Goal: Go to known website: Access a specific website the user already knows

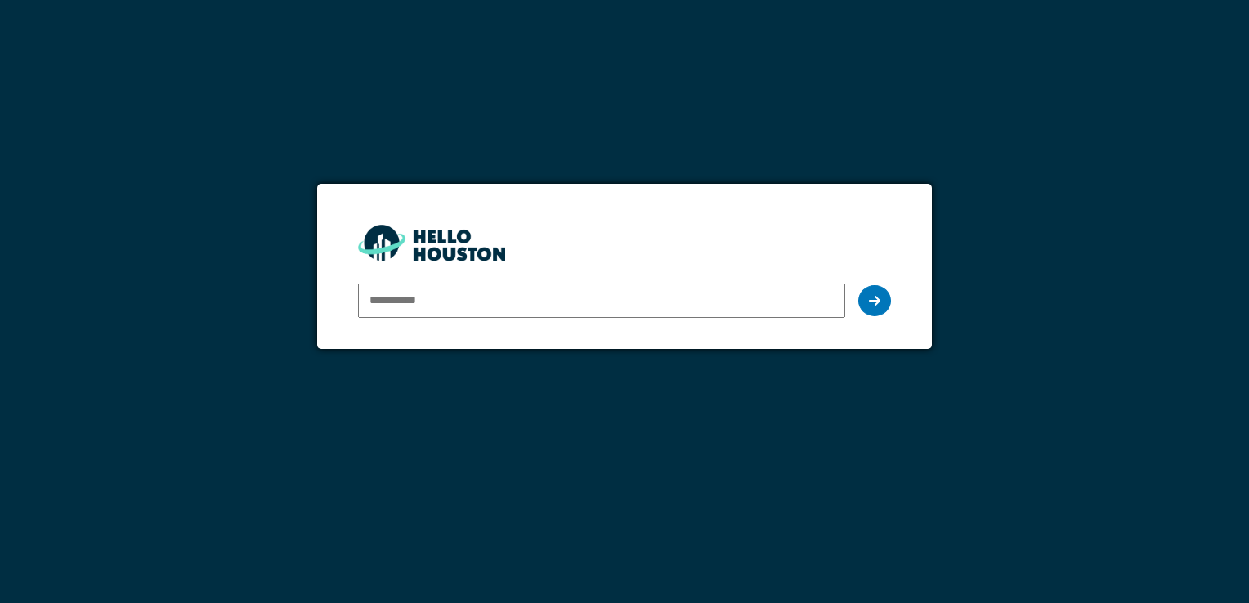
click at [436, 306] on input "email" at bounding box center [601, 301] width 486 height 34
type input "**********"
click at [875, 306] on icon at bounding box center [874, 300] width 11 height 13
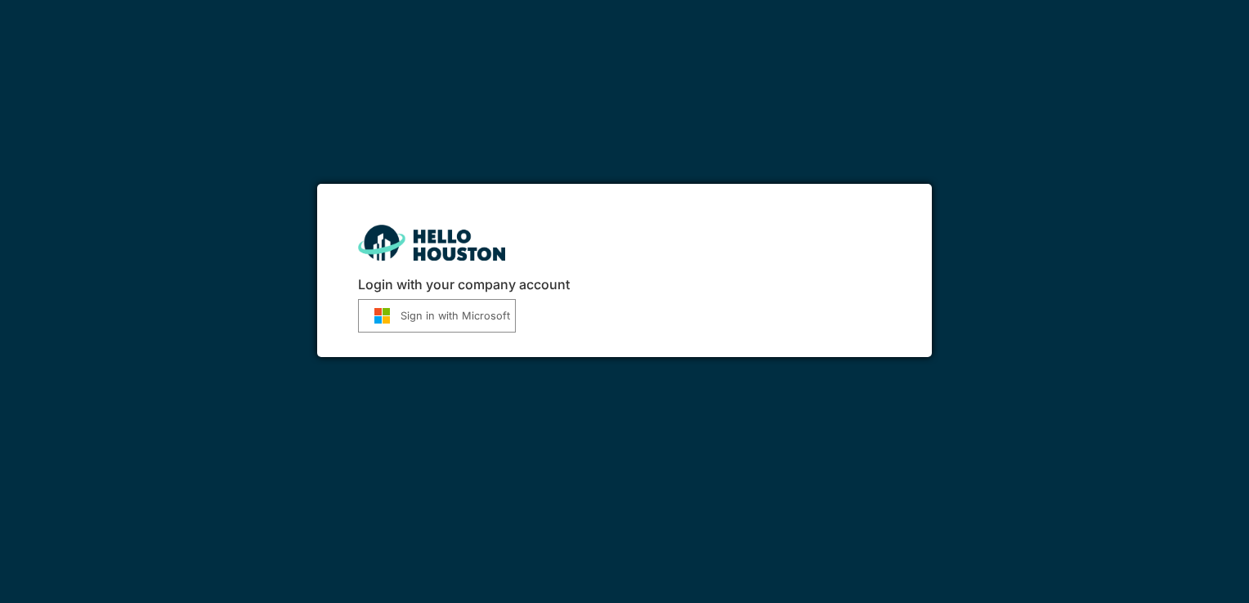
click at [408, 315] on button "Sign in with Microsoft" at bounding box center [437, 316] width 158 height 34
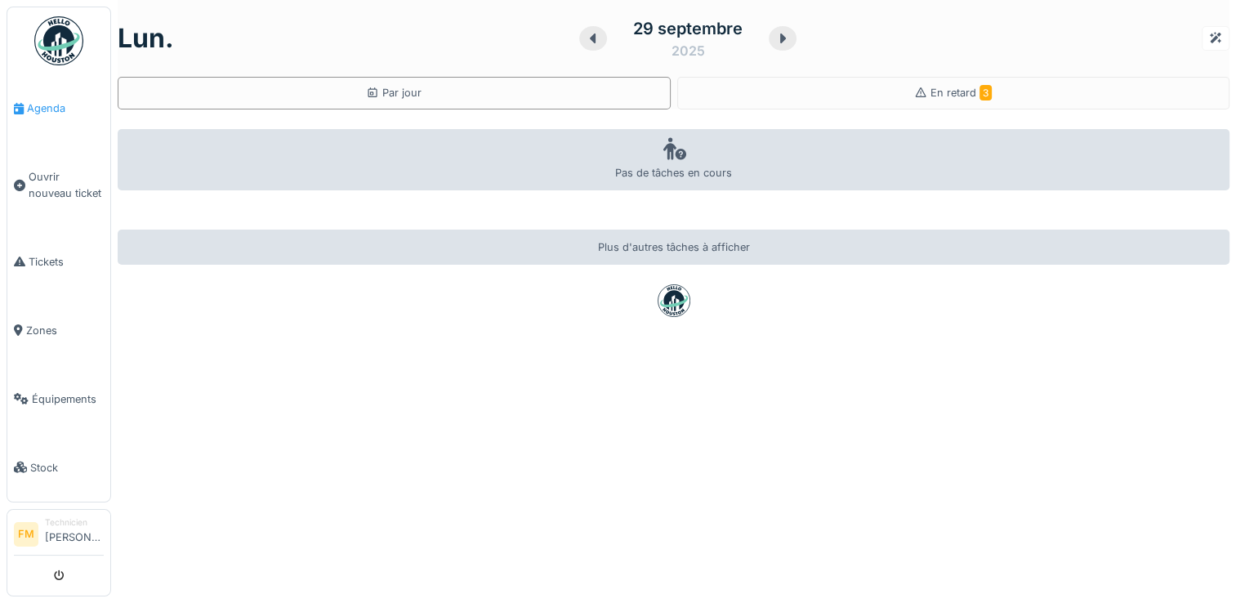
click at [23, 109] on icon at bounding box center [19, 108] width 10 height 11
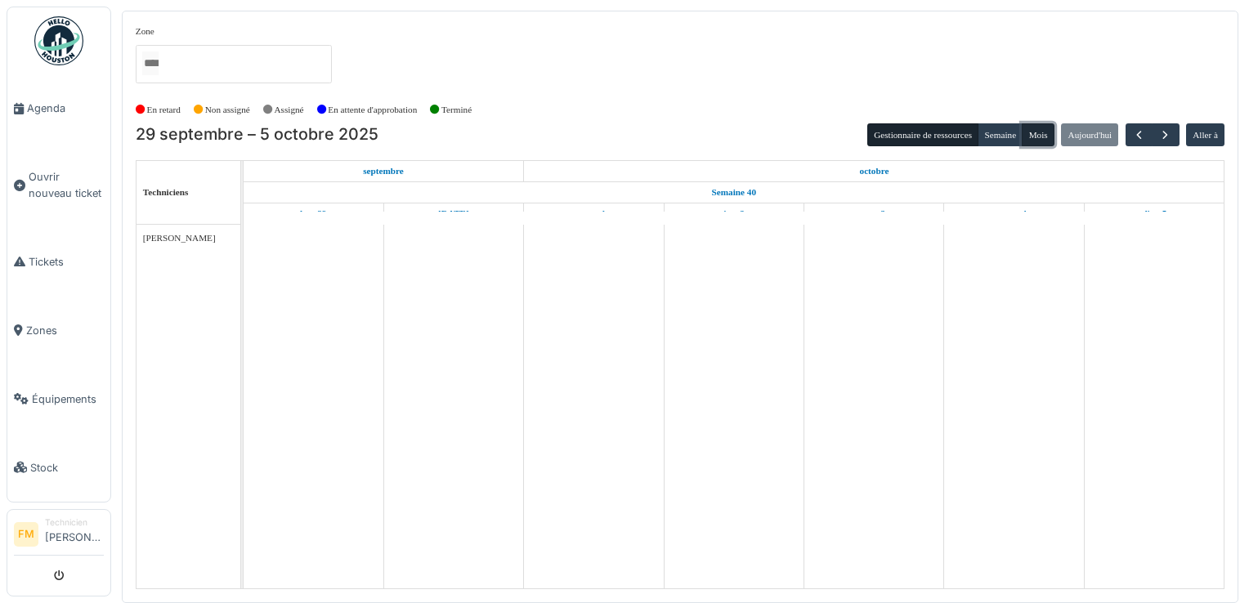
click at [1032, 138] on button "Mois" at bounding box center [1037, 134] width 33 height 23
